Goal: Find specific page/section: Find specific page/section

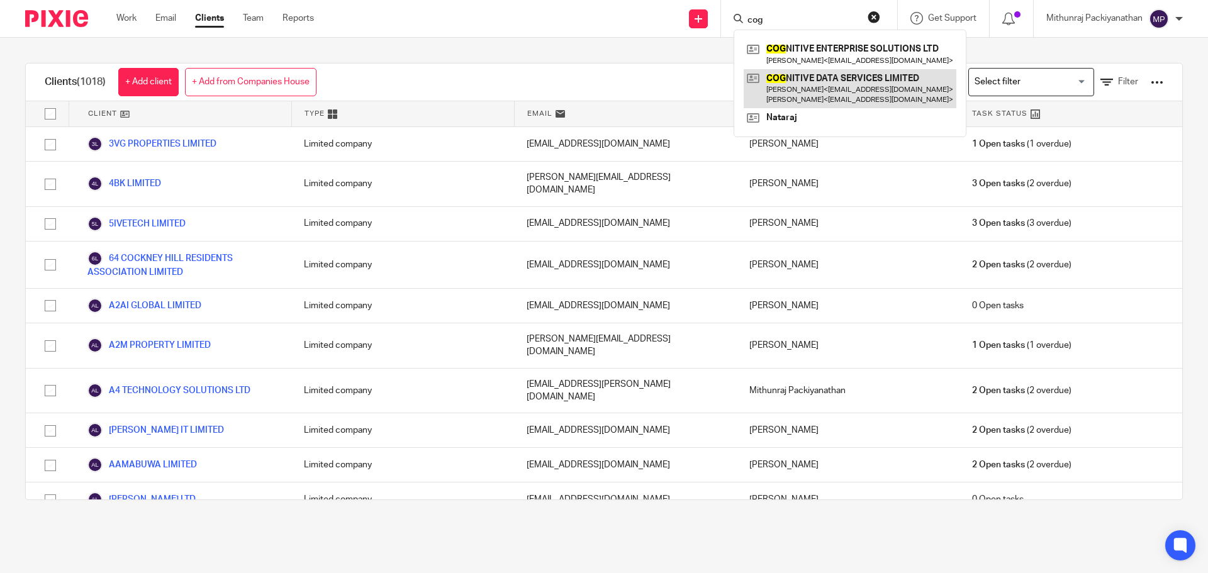
type input "cog"
click at [802, 79] on link at bounding box center [849, 88] width 213 height 39
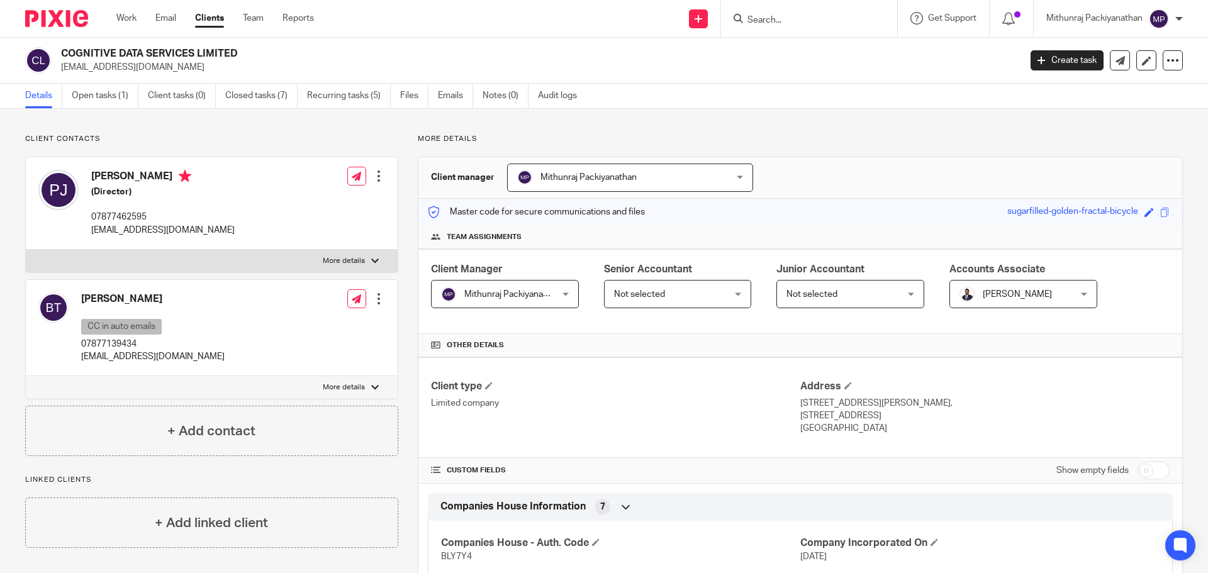
click at [824, 15] on input "Search" at bounding box center [802, 20] width 113 height 11
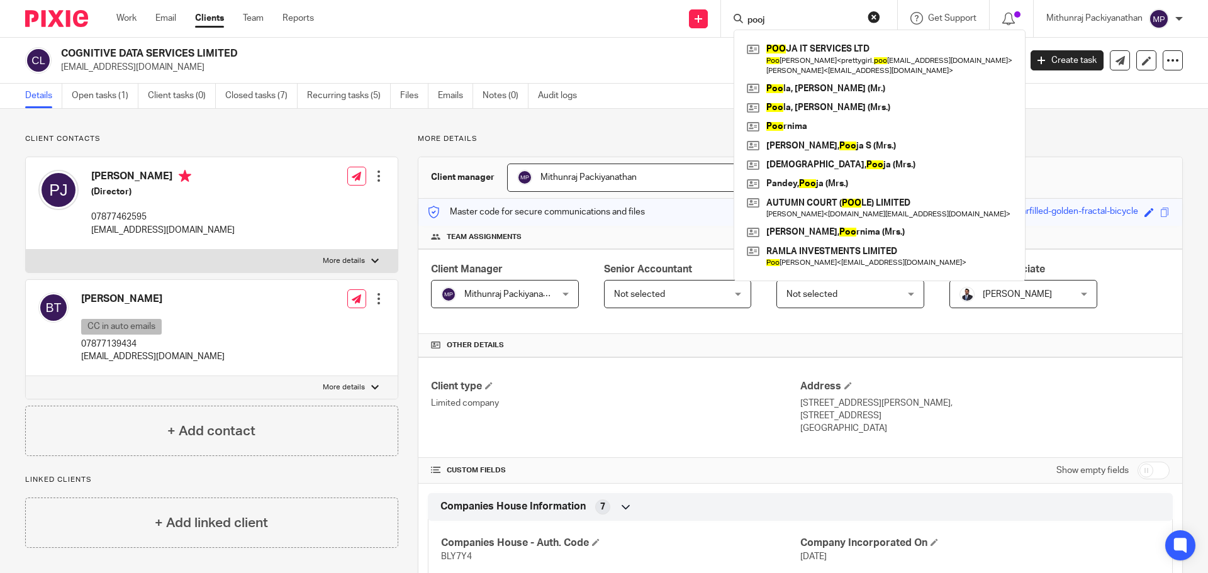
type input "pooja"
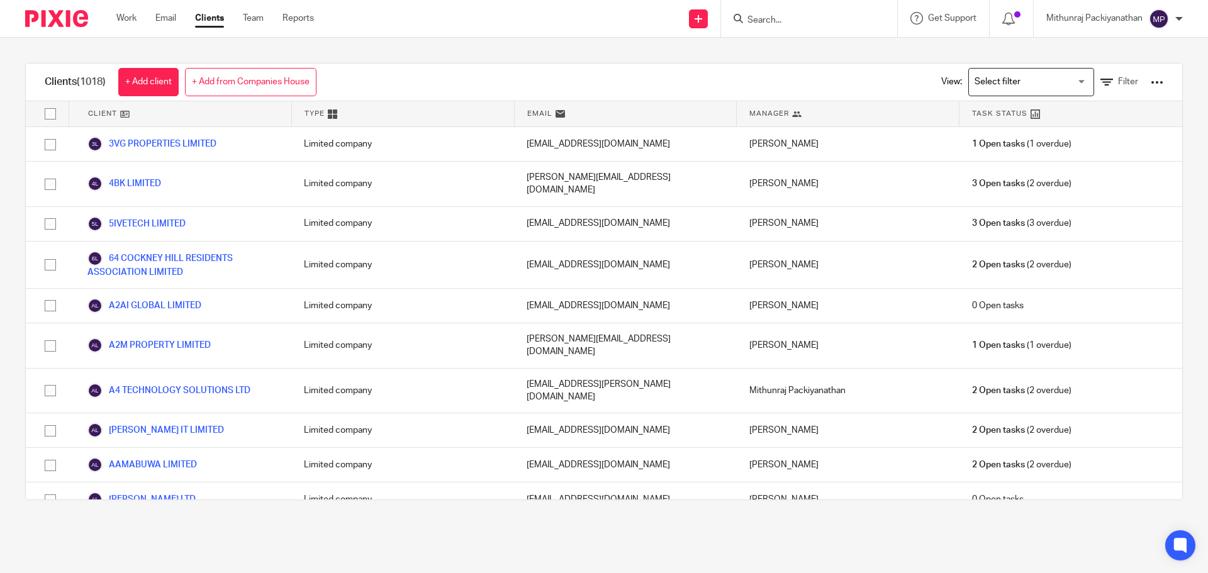
click at [788, 30] on div at bounding box center [809, 18] width 176 height 37
click at [789, 15] on input "Search" at bounding box center [802, 20] width 113 height 11
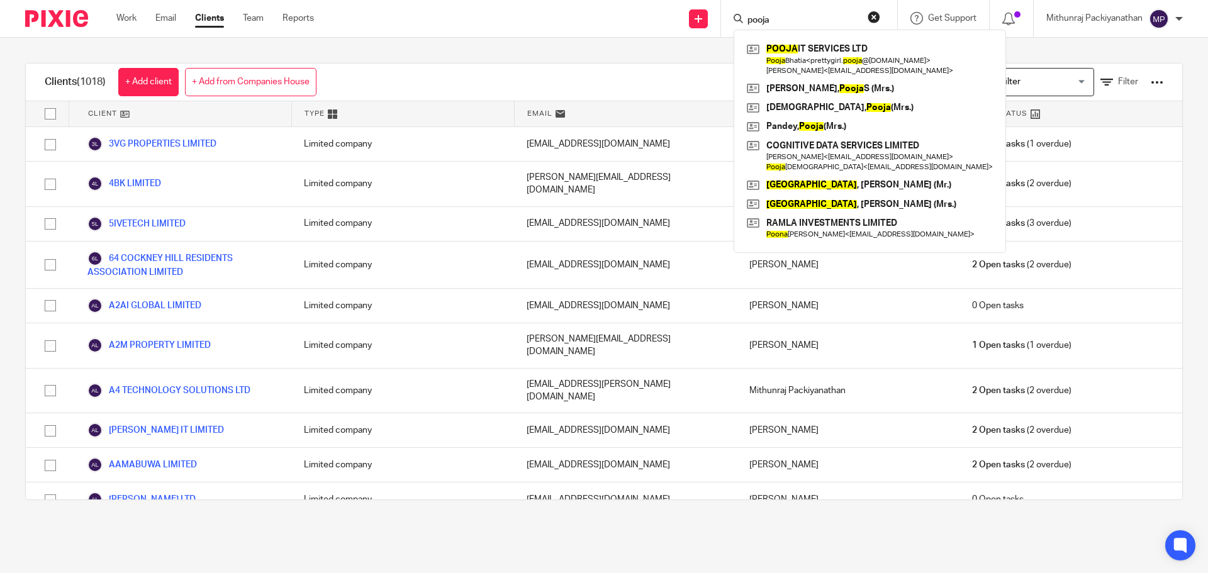
type input "pooja"
click at [548, 7] on div "Send new email Create task Add client pooja POOJA IT SERVICES LTD Pooja Bhatia …" at bounding box center [770, 18] width 875 height 37
